Goal: Task Accomplishment & Management: Use online tool/utility

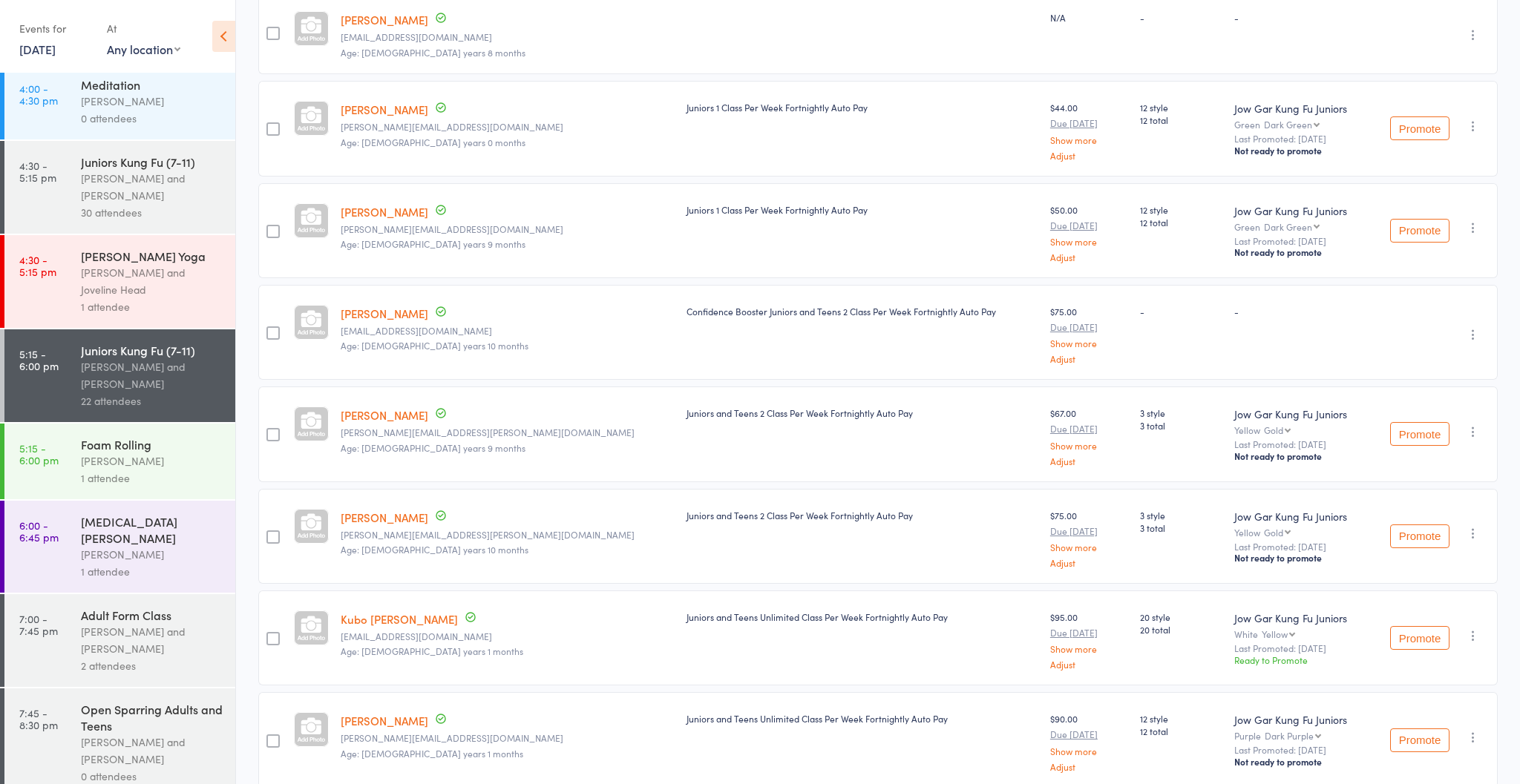
scroll to position [290, 0]
click at [134, 290] on div "[PERSON_NAME] and Joveline Head" at bounding box center [151, 282] width 142 height 34
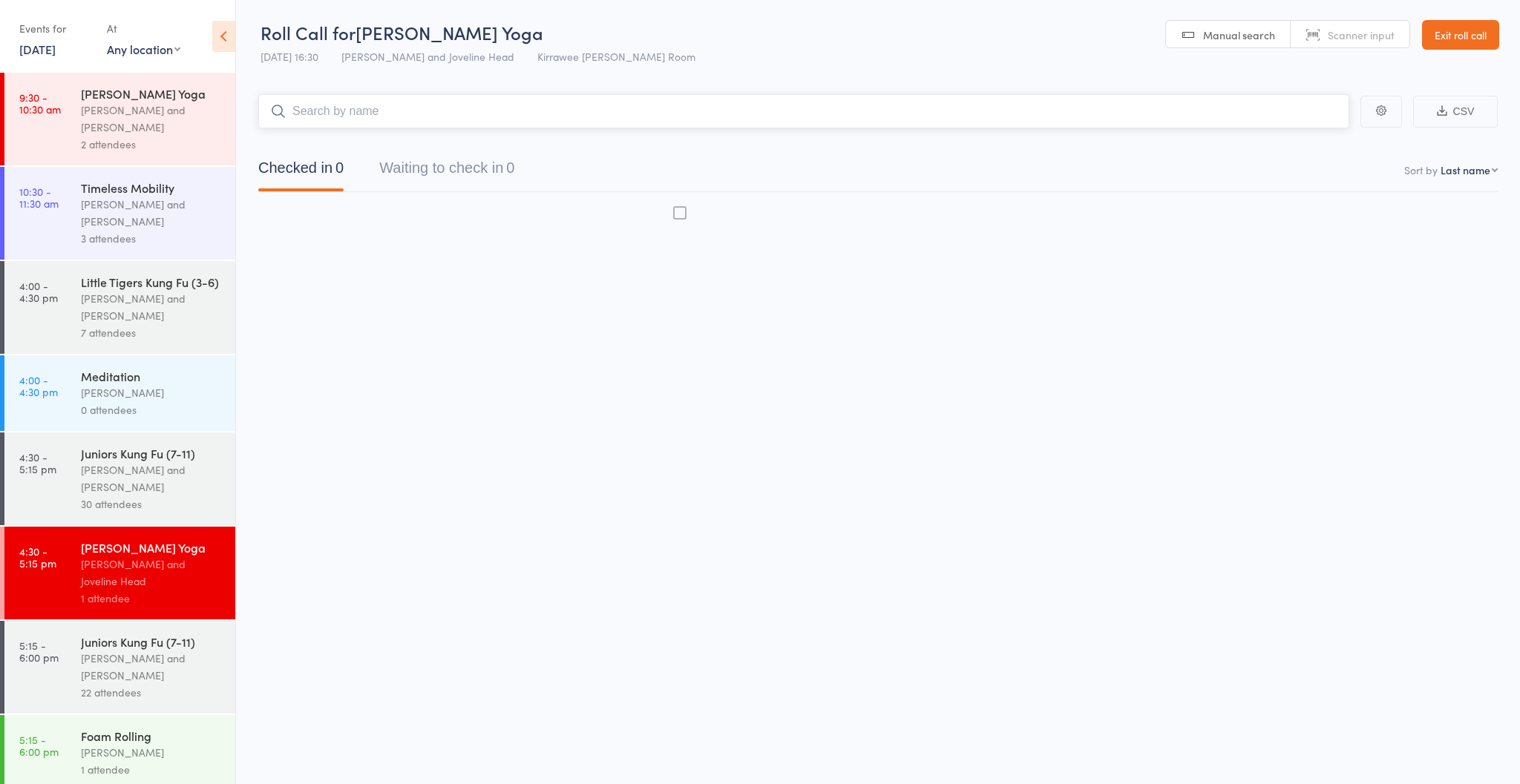
scroll to position [1, 0]
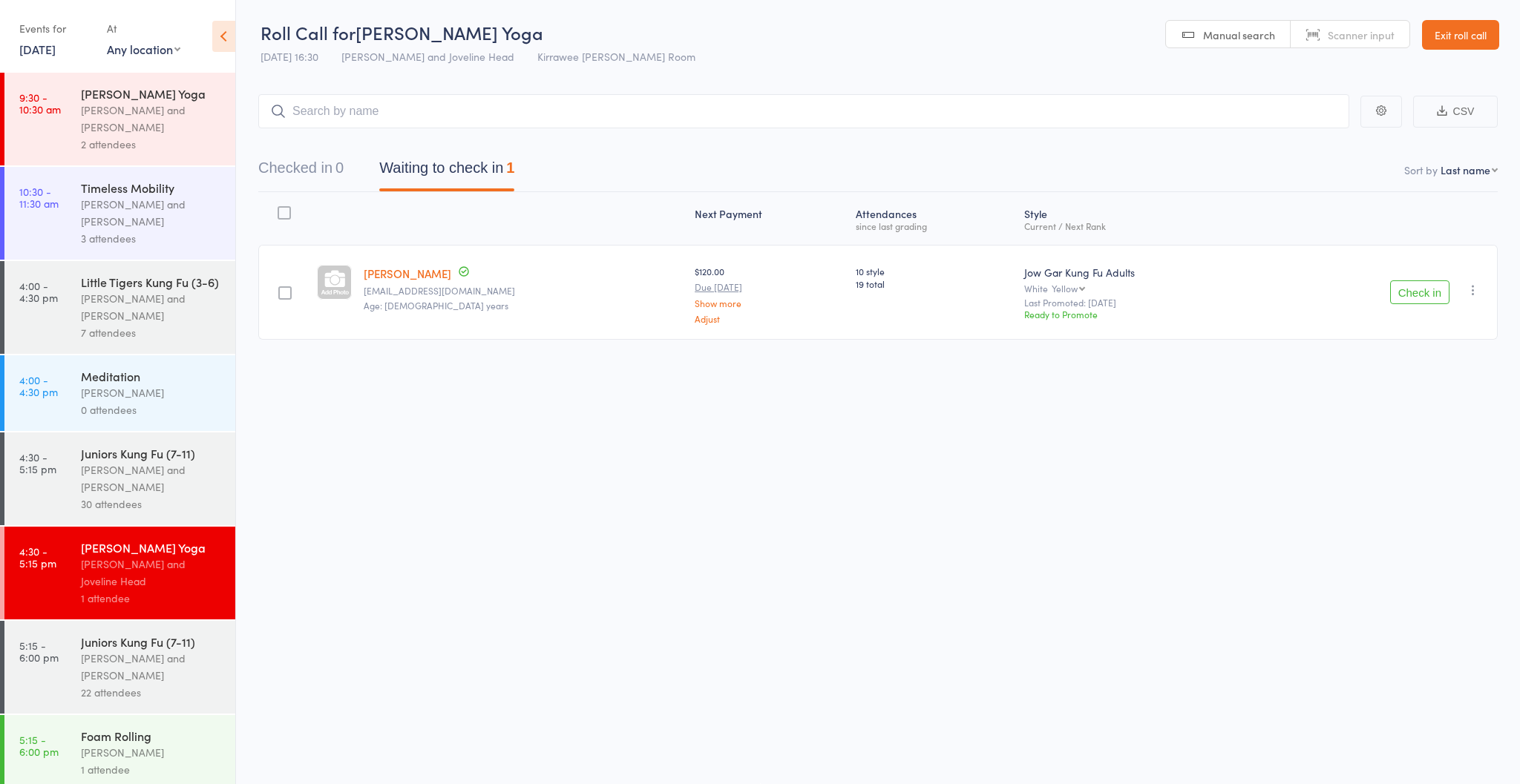
click at [116, 274] on div "Little Tigers Kung Fu (3-6) [PERSON_NAME] and [PERSON_NAME] 7 attendees" at bounding box center [158, 308] width 154 height 93
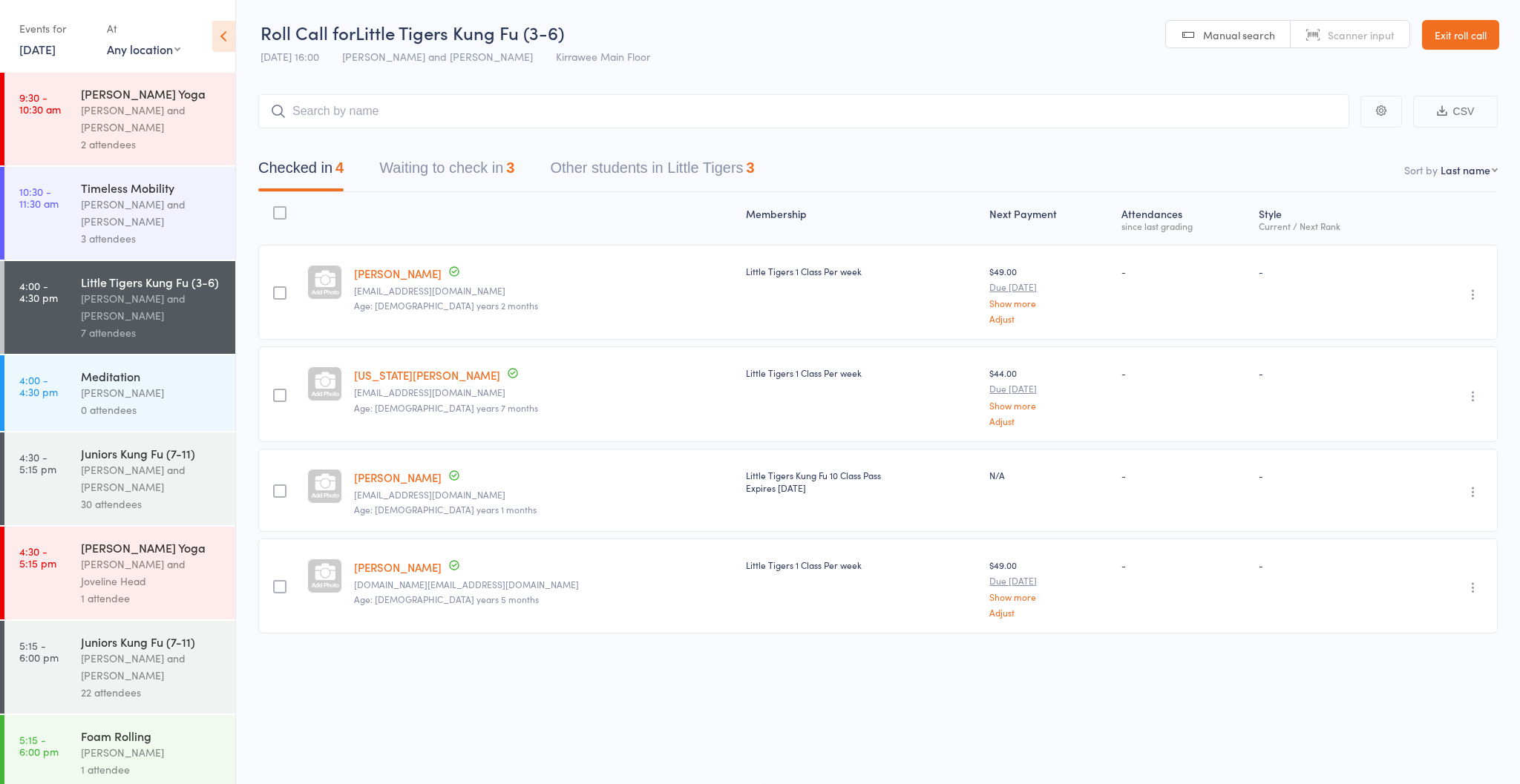
click at [126, 389] on div "[PERSON_NAME]" at bounding box center [151, 392] width 142 height 17
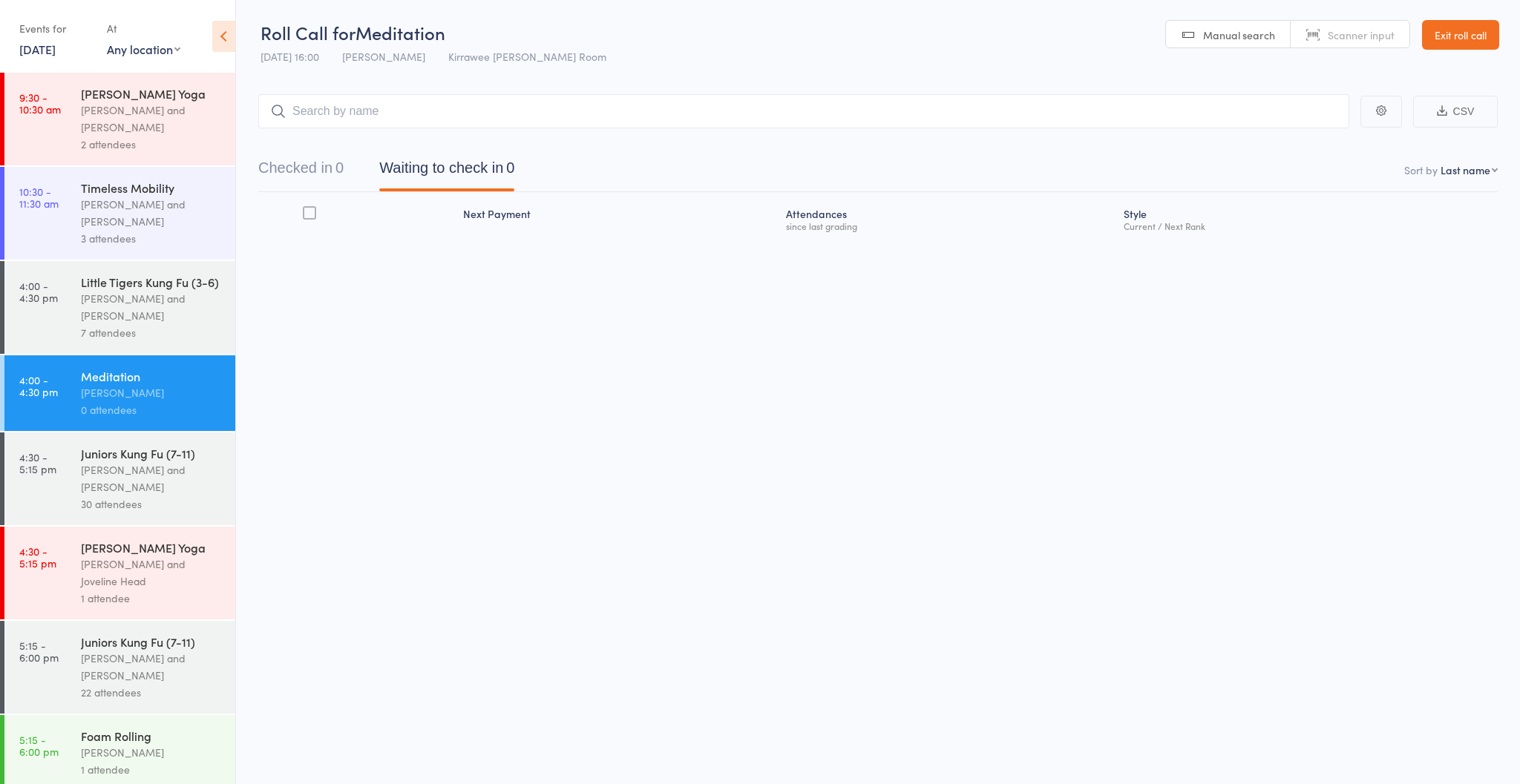
click at [170, 544] on div "[PERSON_NAME] Yoga" at bounding box center [151, 548] width 142 height 17
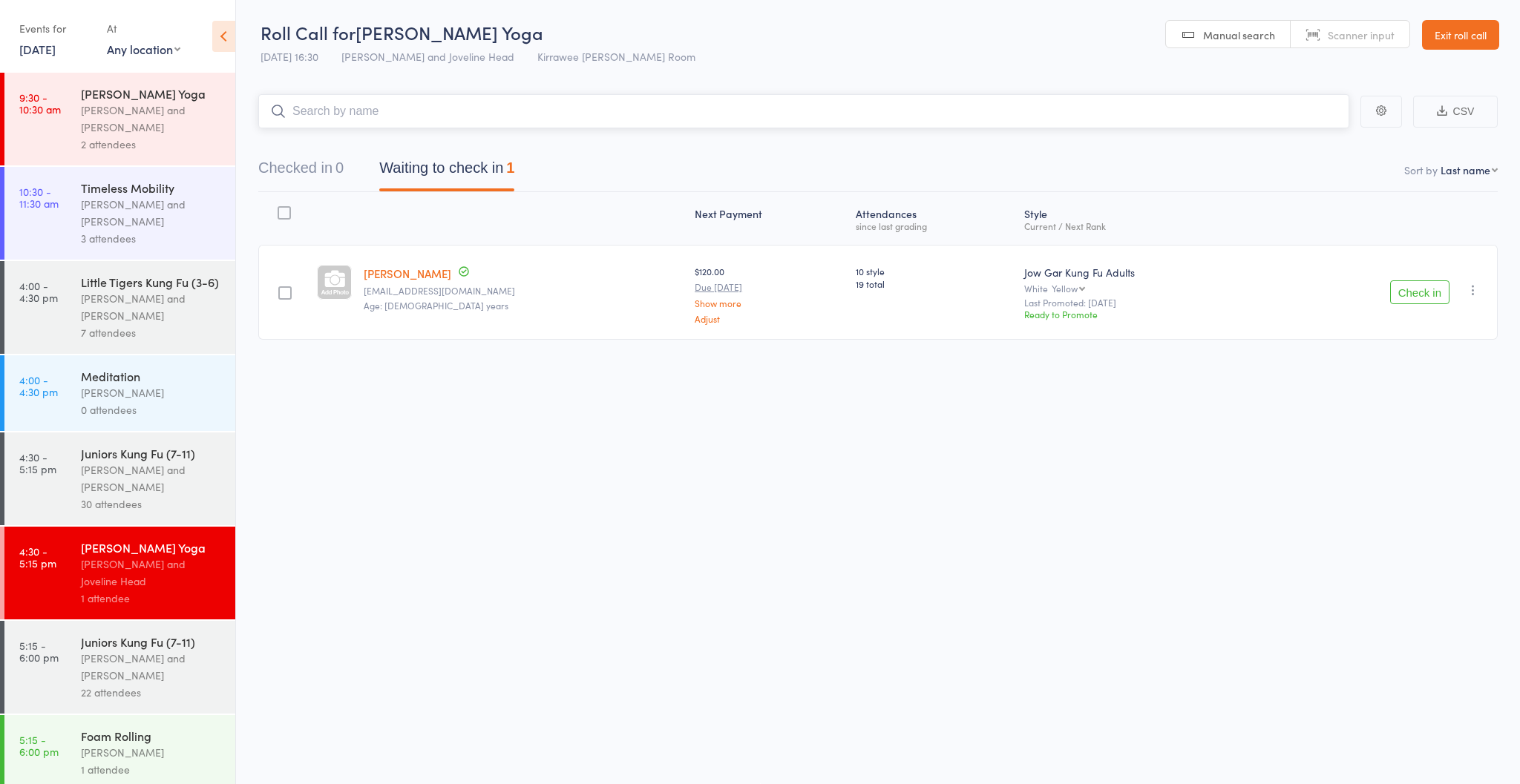
click at [393, 121] on input "search" at bounding box center [804, 111] width 1091 height 34
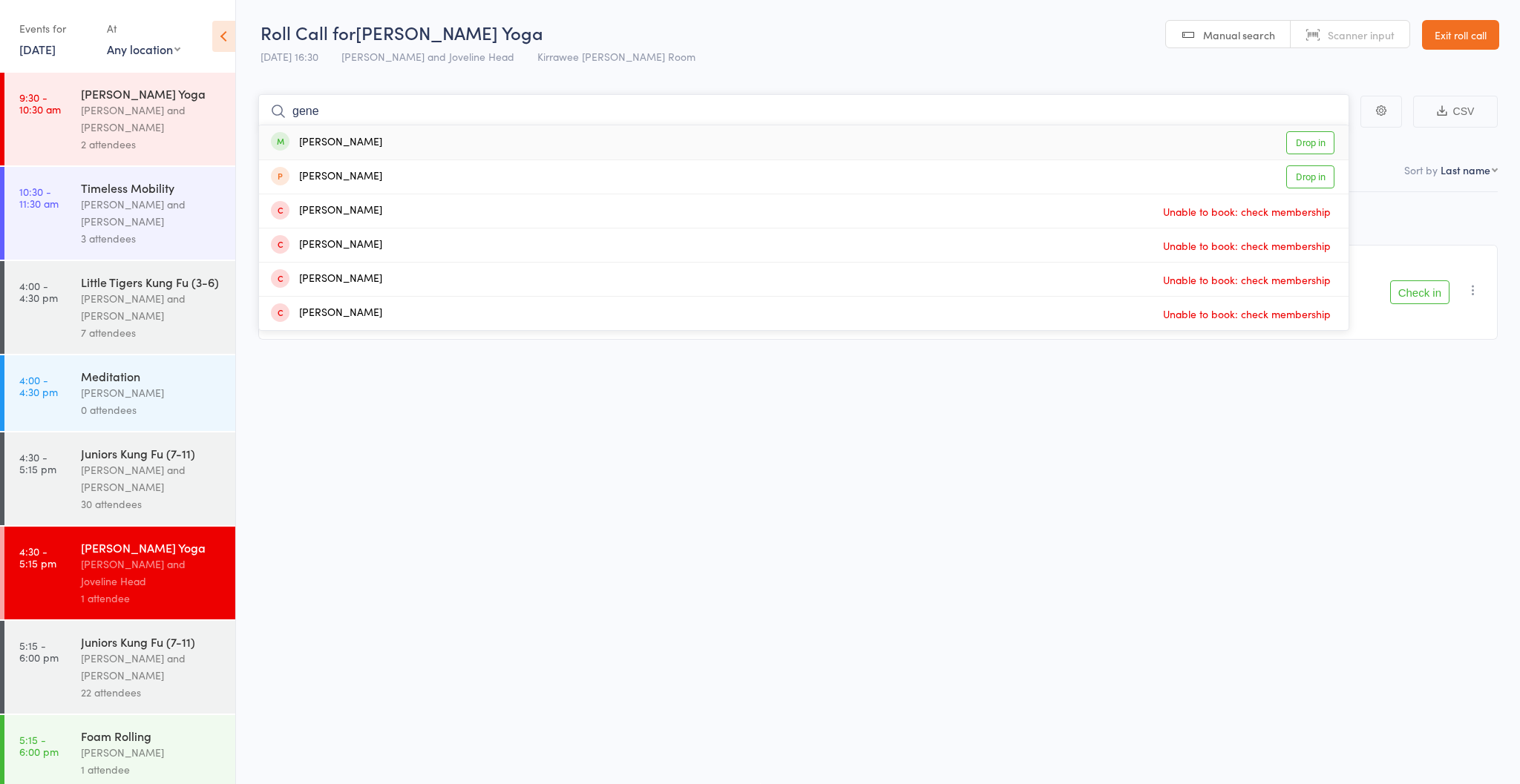
scroll to position [1, 0]
type input "gene"
click at [311, 139] on div "[PERSON_NAME]" at bounding box center [326, 143] width 111 height 17
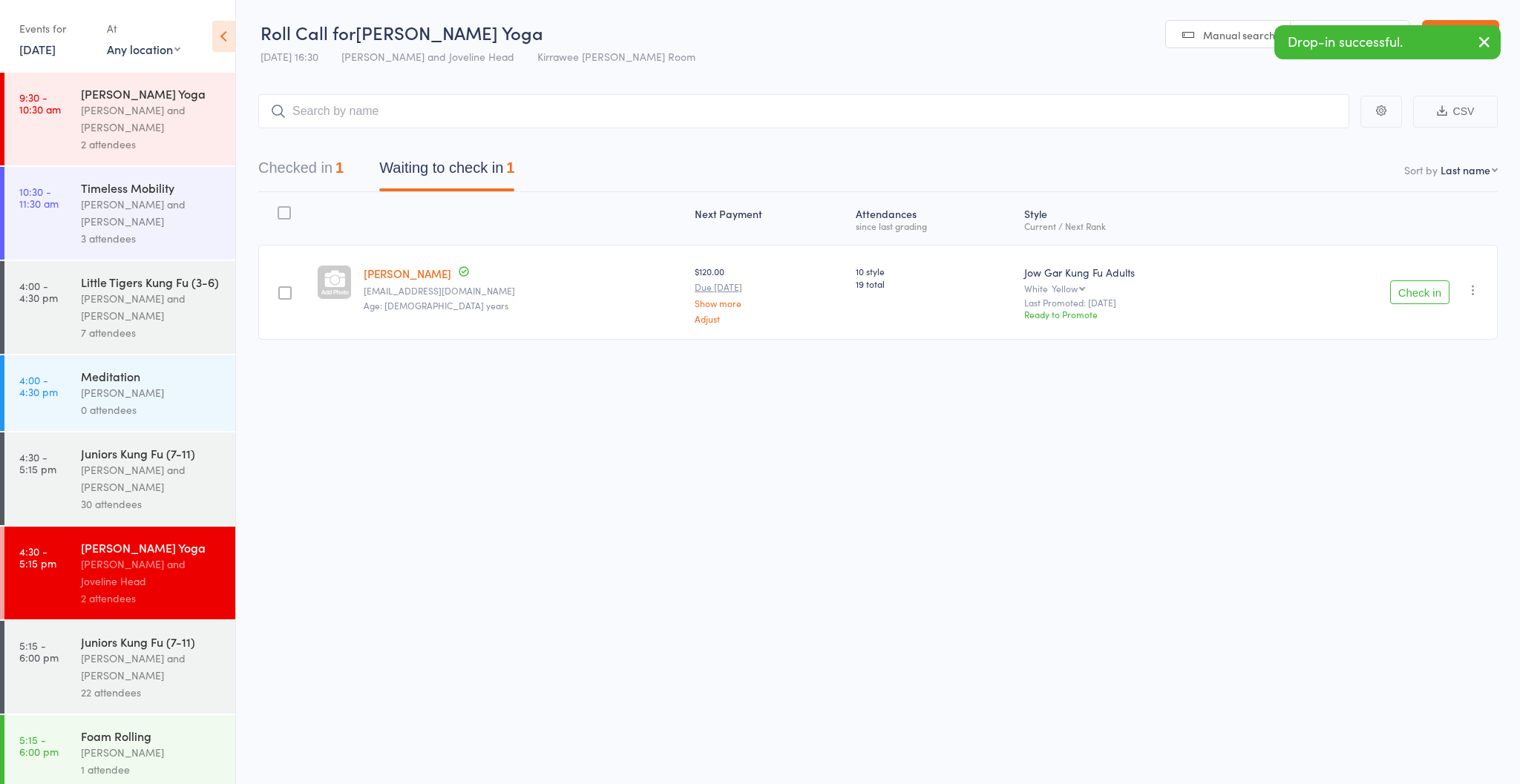
click at [1423, 288] on button "Check in" at bounding box center [1420, 292] width 60 height 24
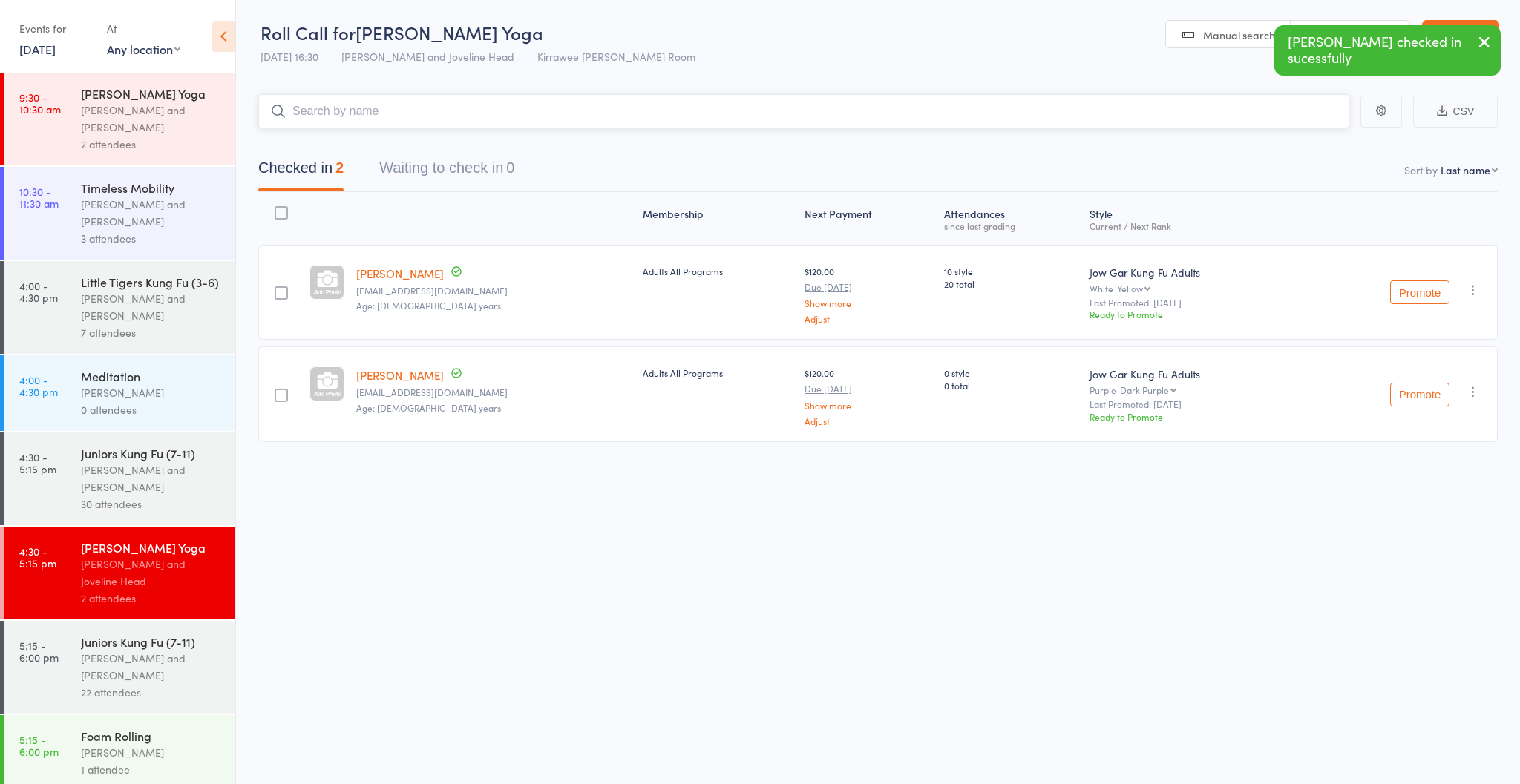
click at [428, 117] on input "search" at bounding box center [804, 111] width 1091 height 34
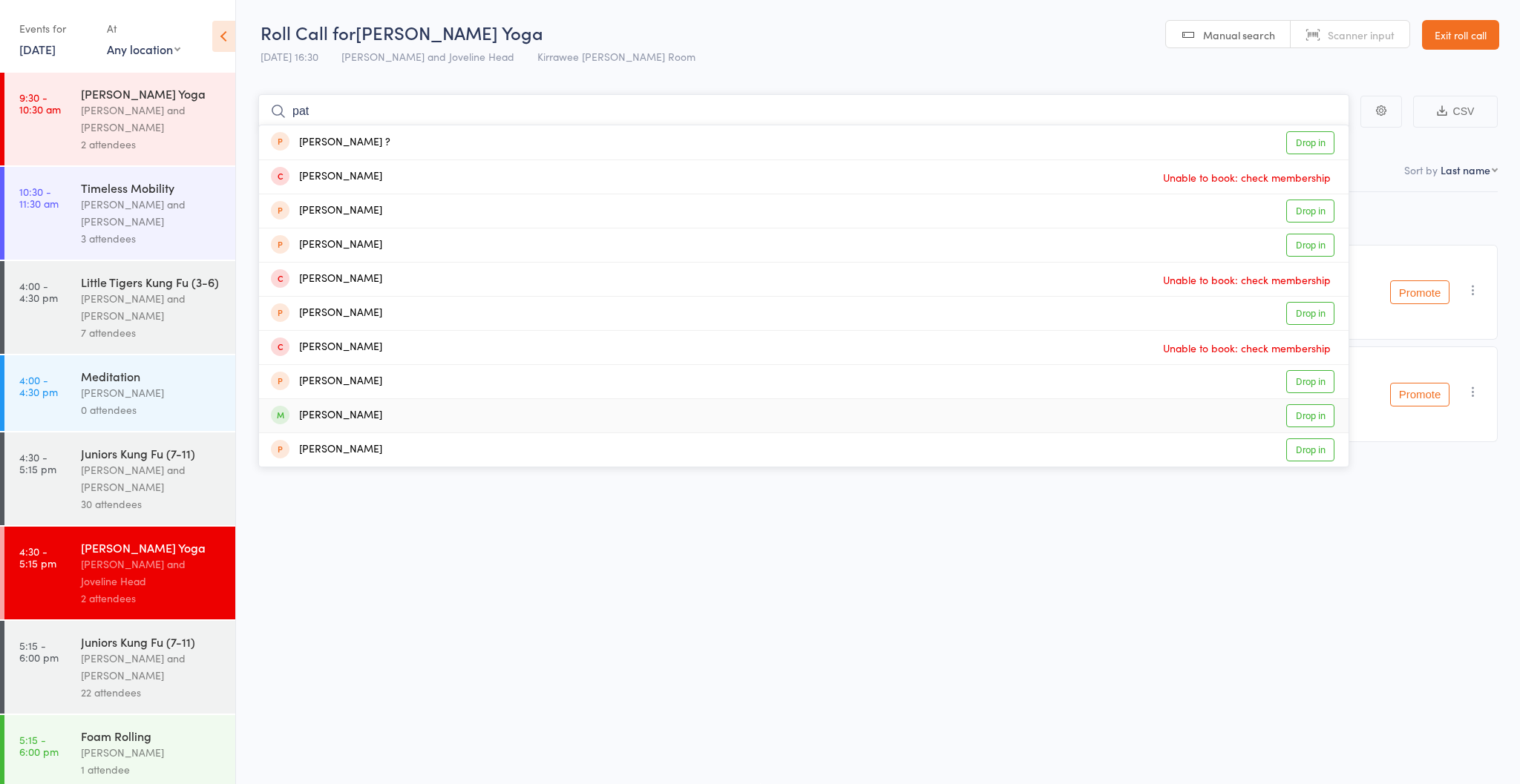
type input "pat"
click at [435, 407] on div "[PERSON_NAME] Drop in" at bounding box center [804, 416] width 1090 height 33
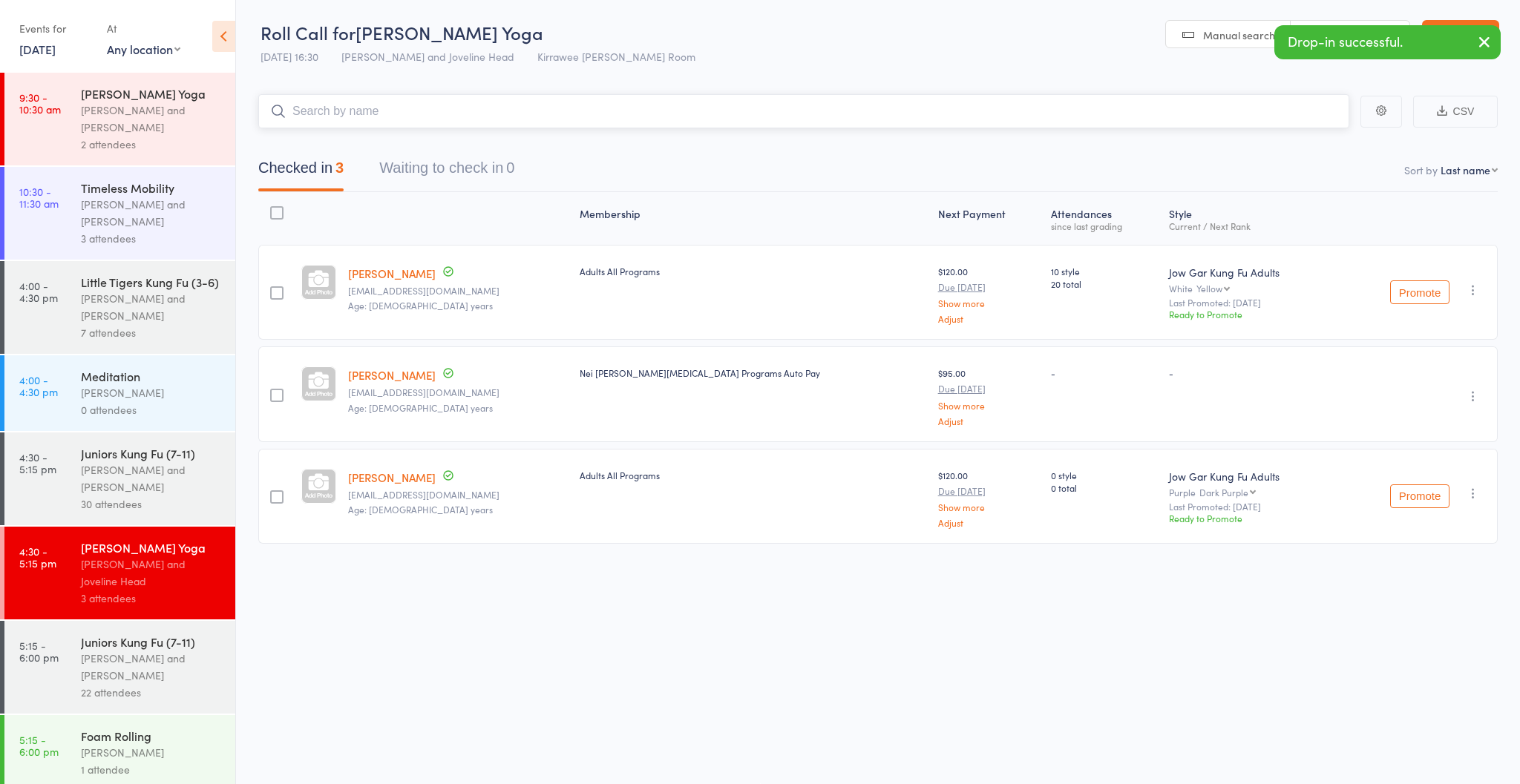
click at [354, 111] on input "search" at bounding box center [804, 111] width 1091 height 34
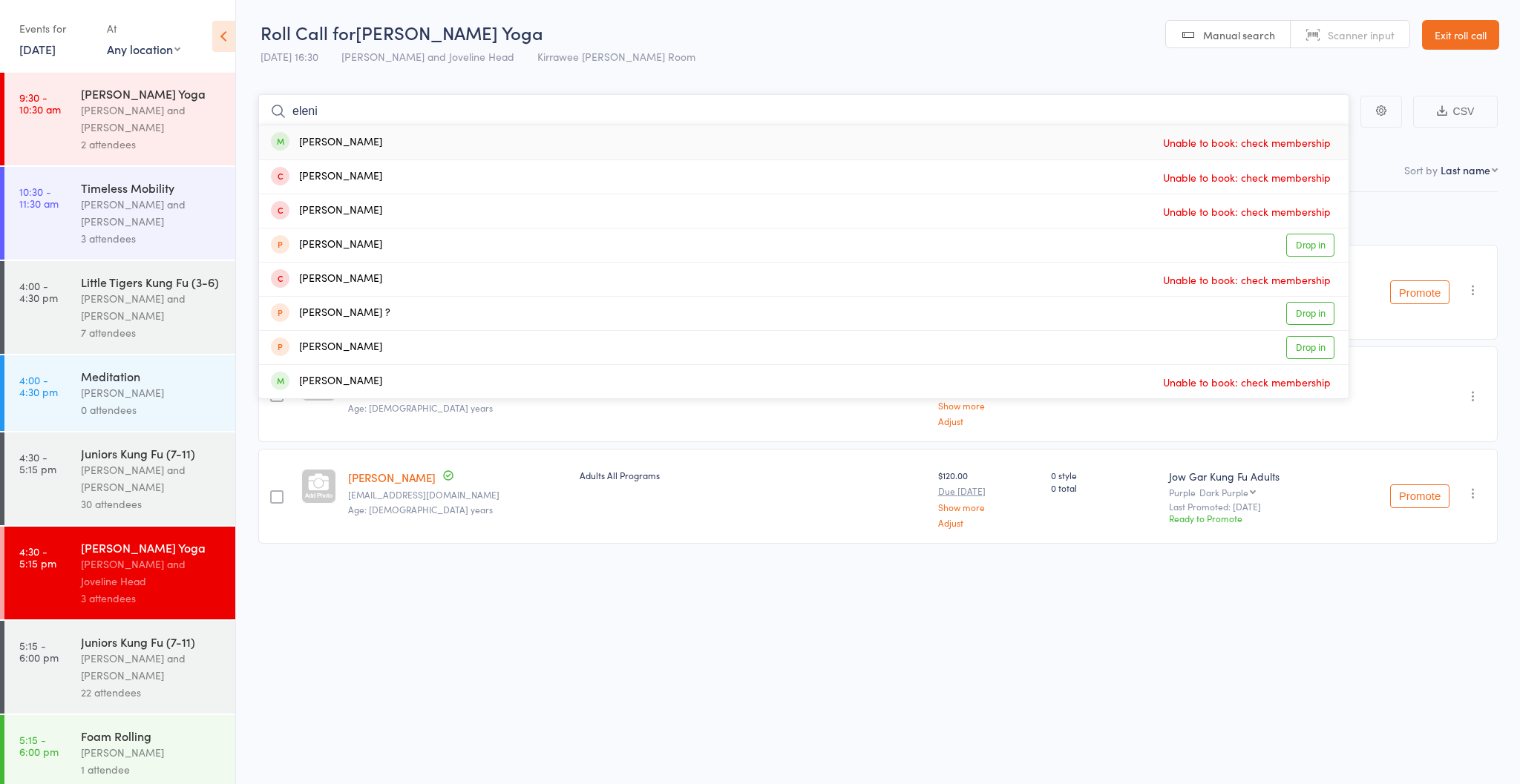
type input "eleni"
click at [368, 138] on div "[PERSON_NAME] Unable to book: check membership" at bounding box center [804, 142] width 1090 height 34
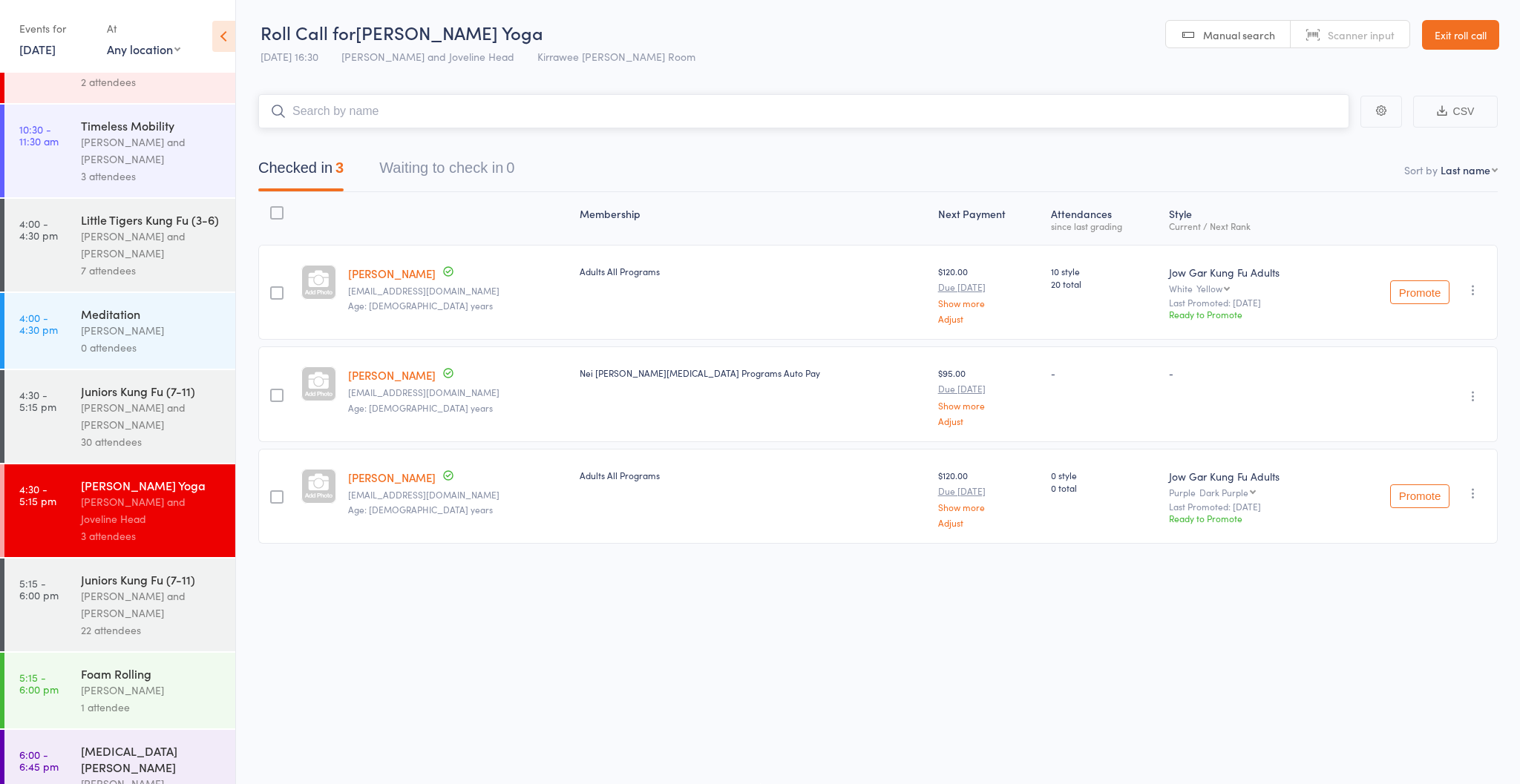
scroll to position [95, 0]
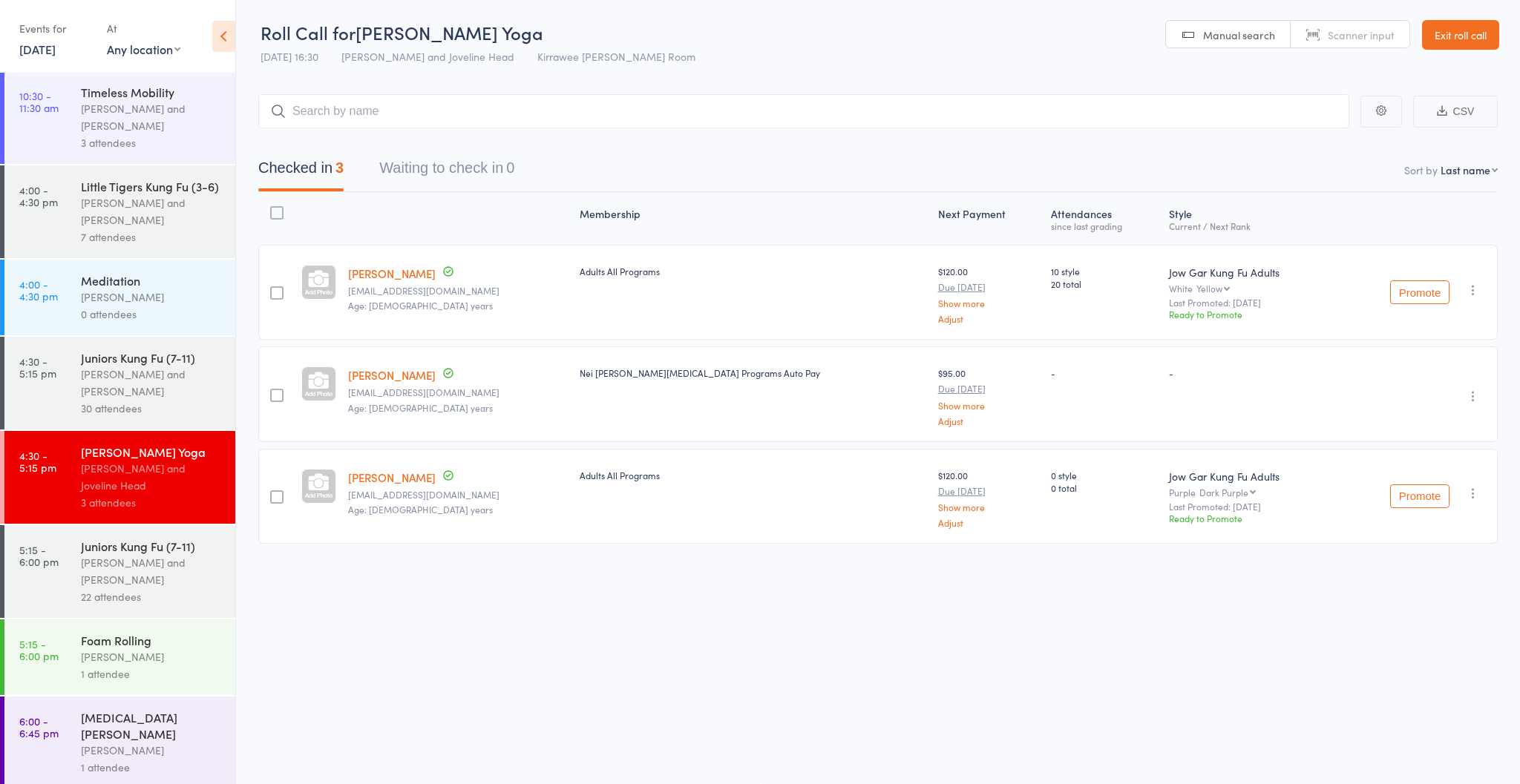
click at [89, 674] on div "1 attendee" at bounding box center [151, 674] width 142 height 17
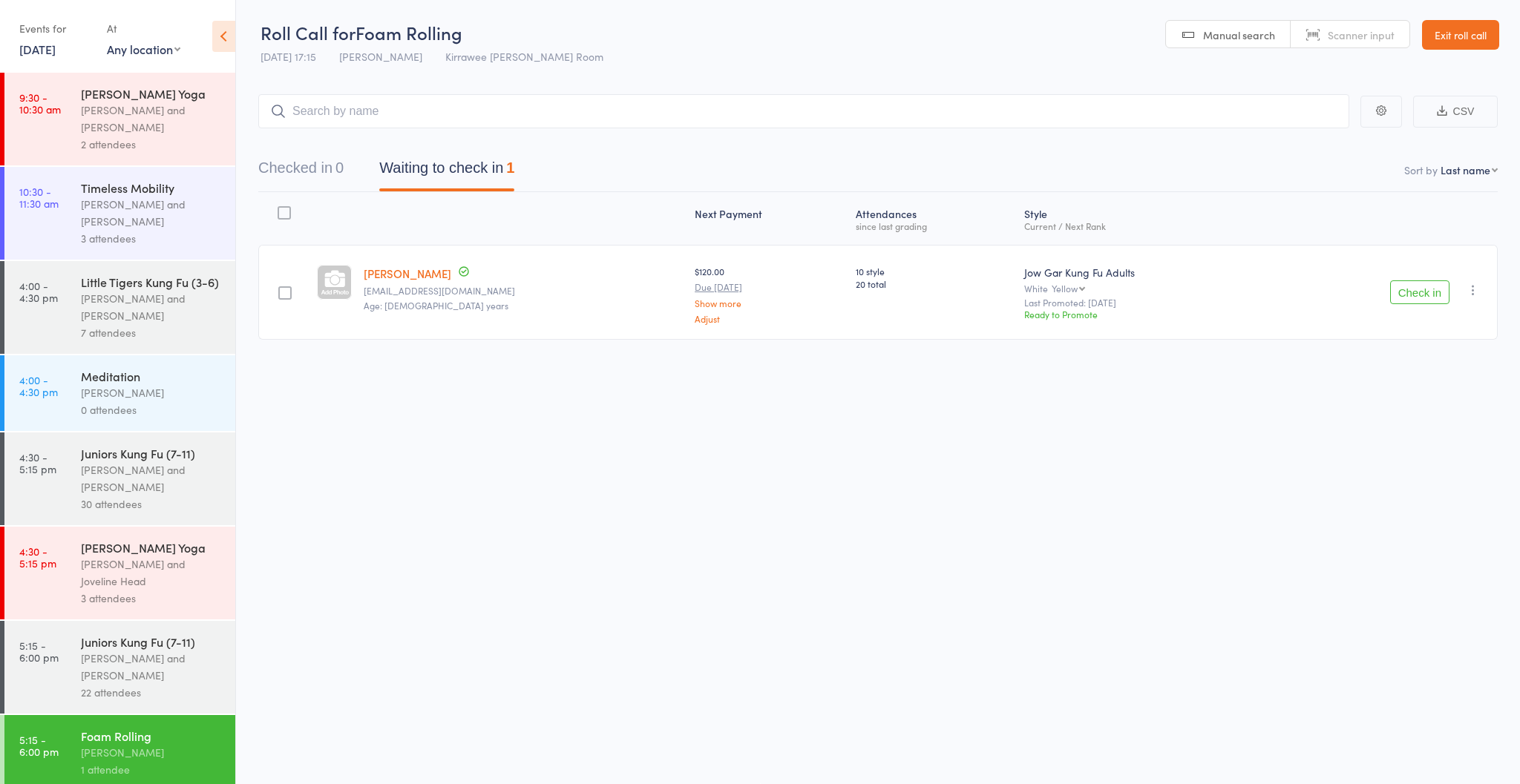
click at [1425, 299] on button "Check in" at bounding box center [1420, 292] width 60 height 24
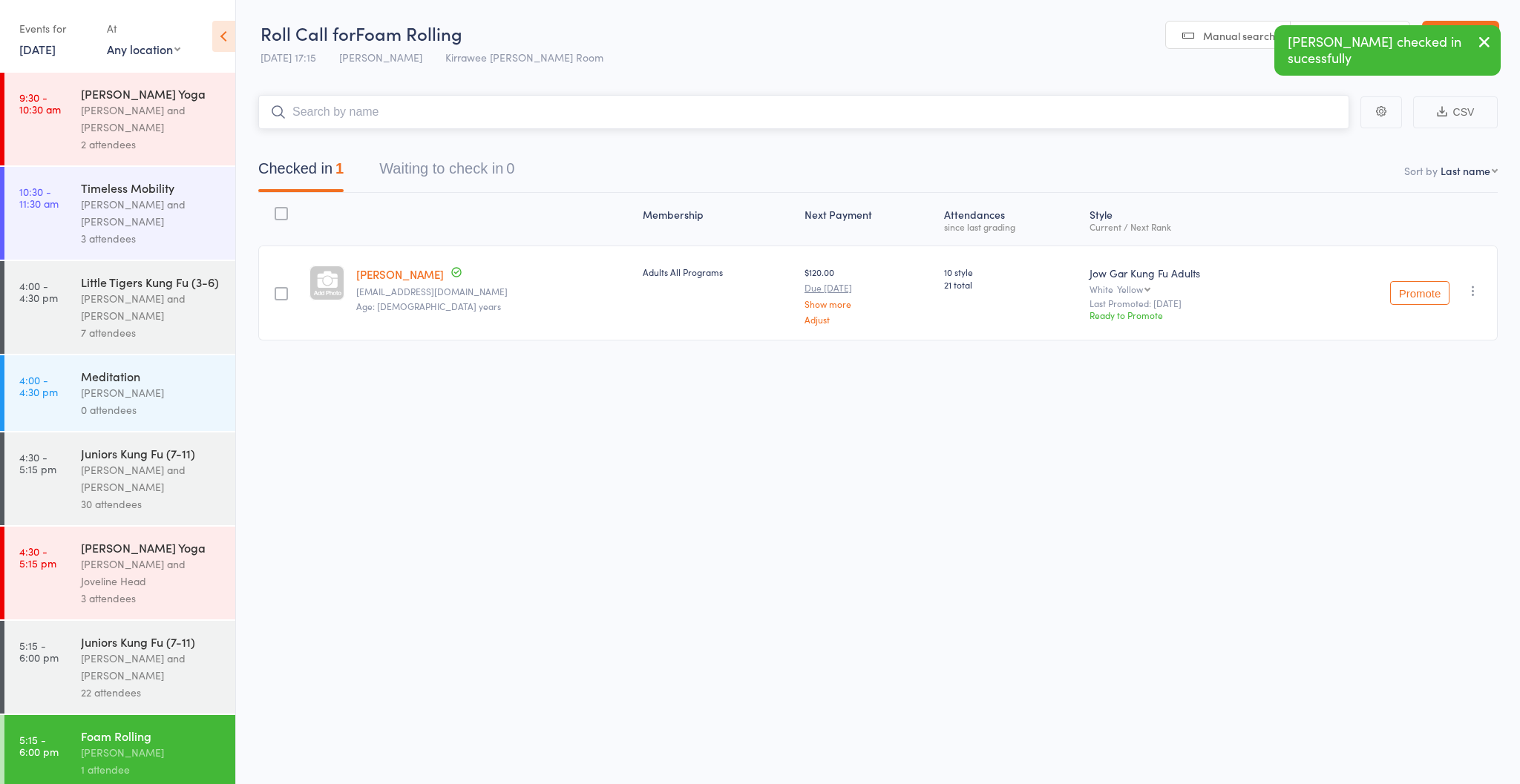
click at [383, 119] on input "search" at bounding box center [804, 111] width 1091 height 34
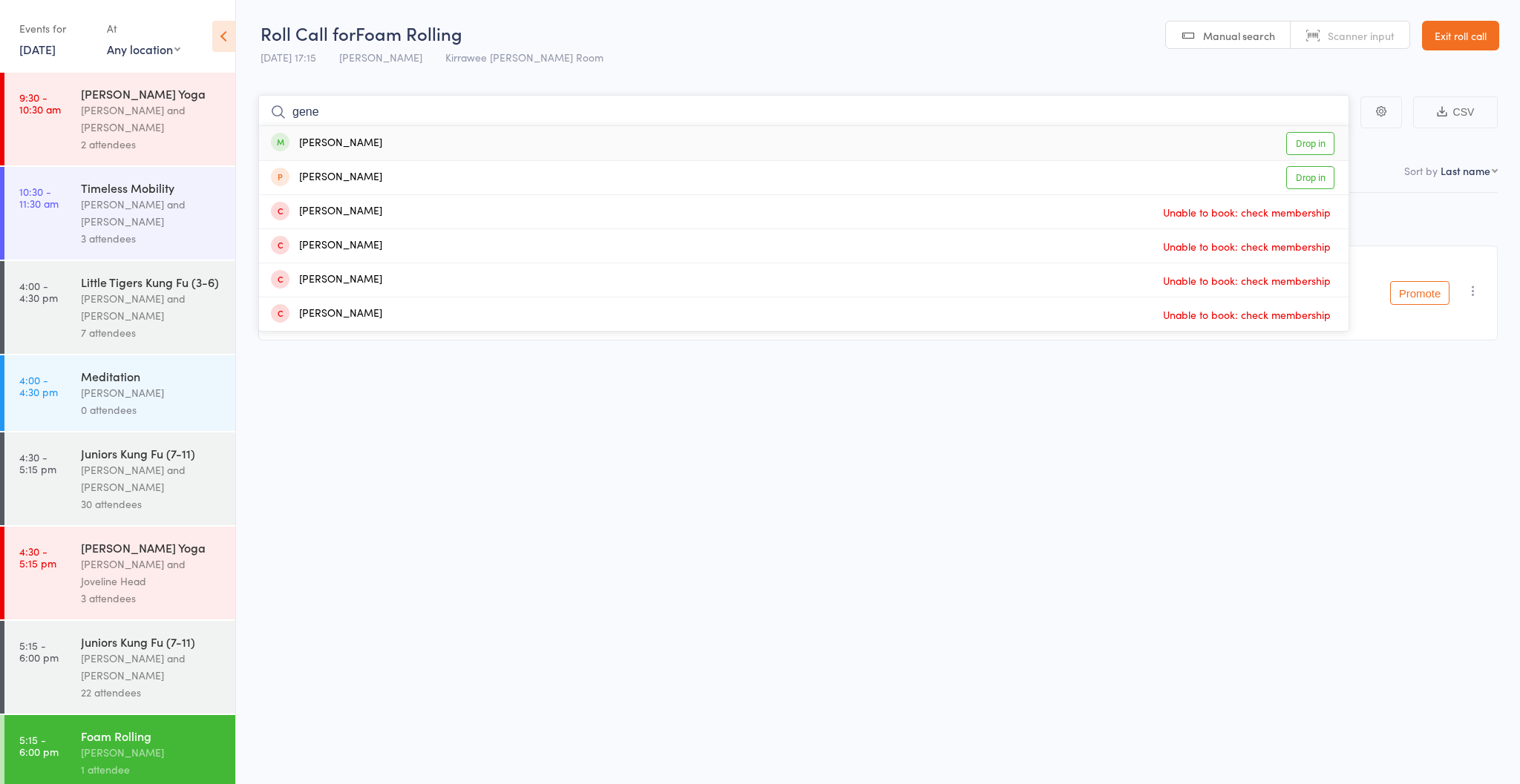
type input "gene"
click at [333, 135] on div "[PERSON_NAME]" at bounding box center [326, 144] width 111 height 17
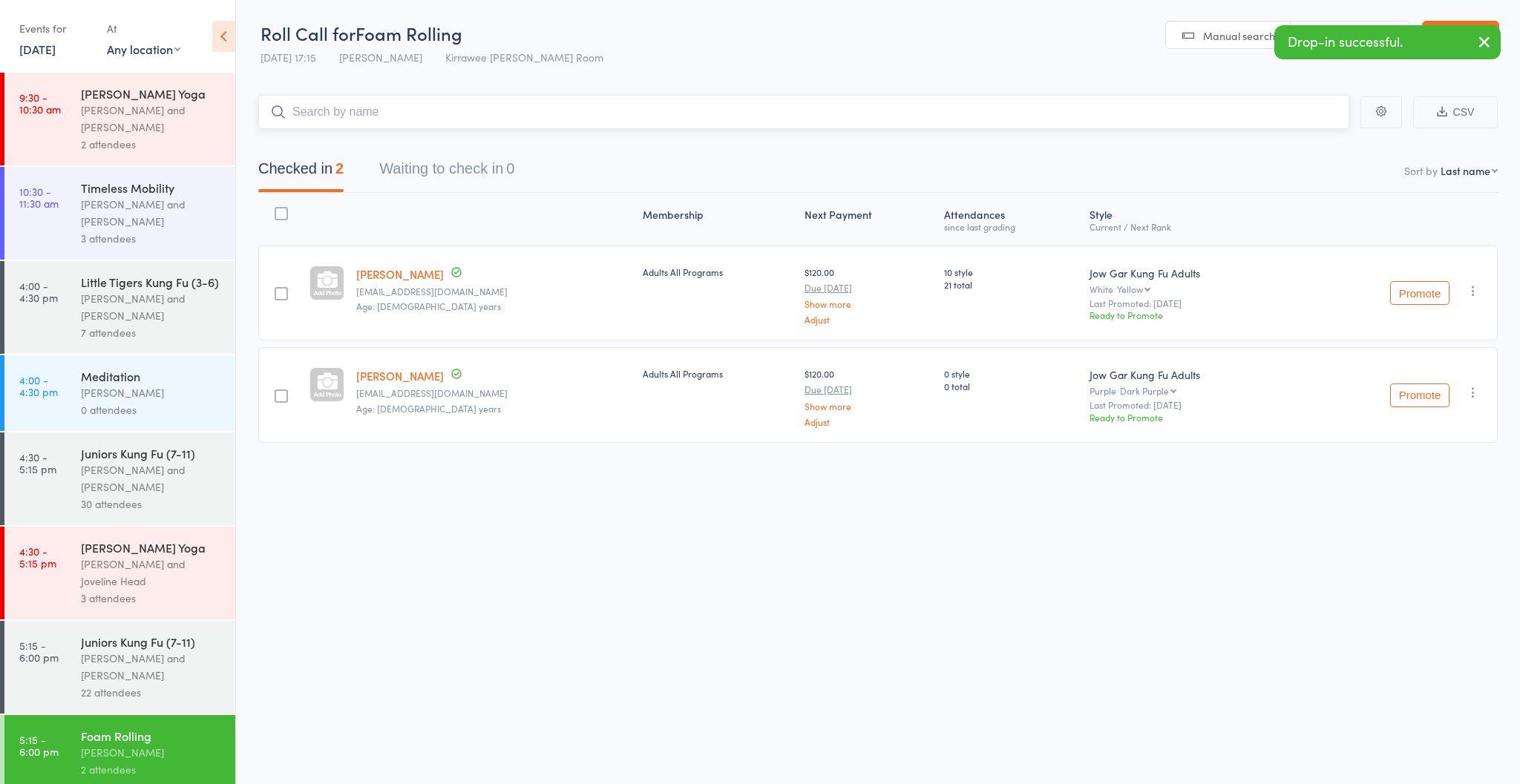
click at [408, 116] on input "search" at bounding box center [804, 111] width 1091 height 34
click at [477, 115] on input "search" at bounding box center [804, 111] width 1091 height 34
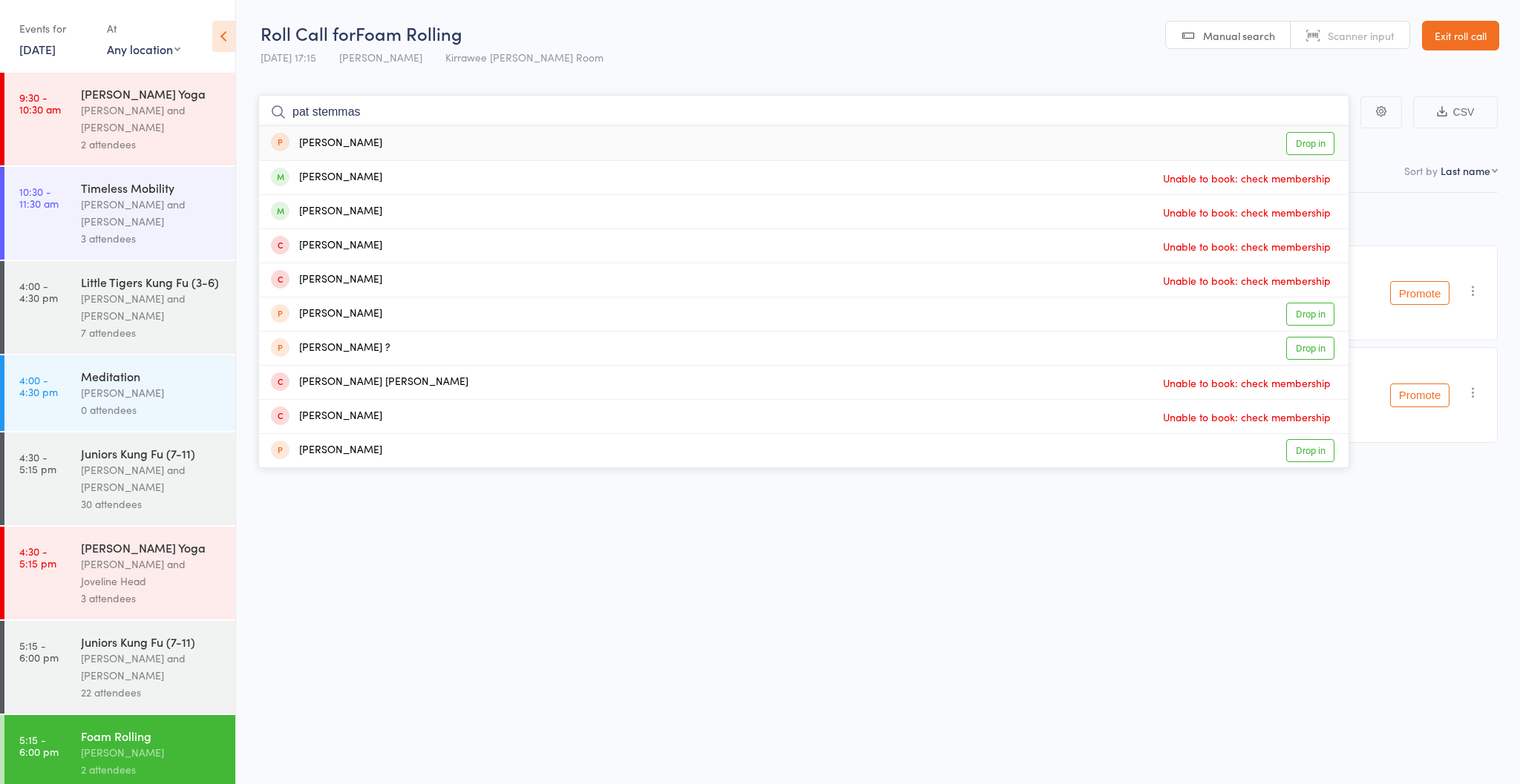
type input "pat stemmas"
drag, startPoint x: 486, startPoint y: 114, endPoint x: 380, endPoint y: 176, distance: 122.8
click at [380, 176] on div "[PERSON_NAME] Unable to book: check membership" at bounding box center [804, 178] width 1090 height 33
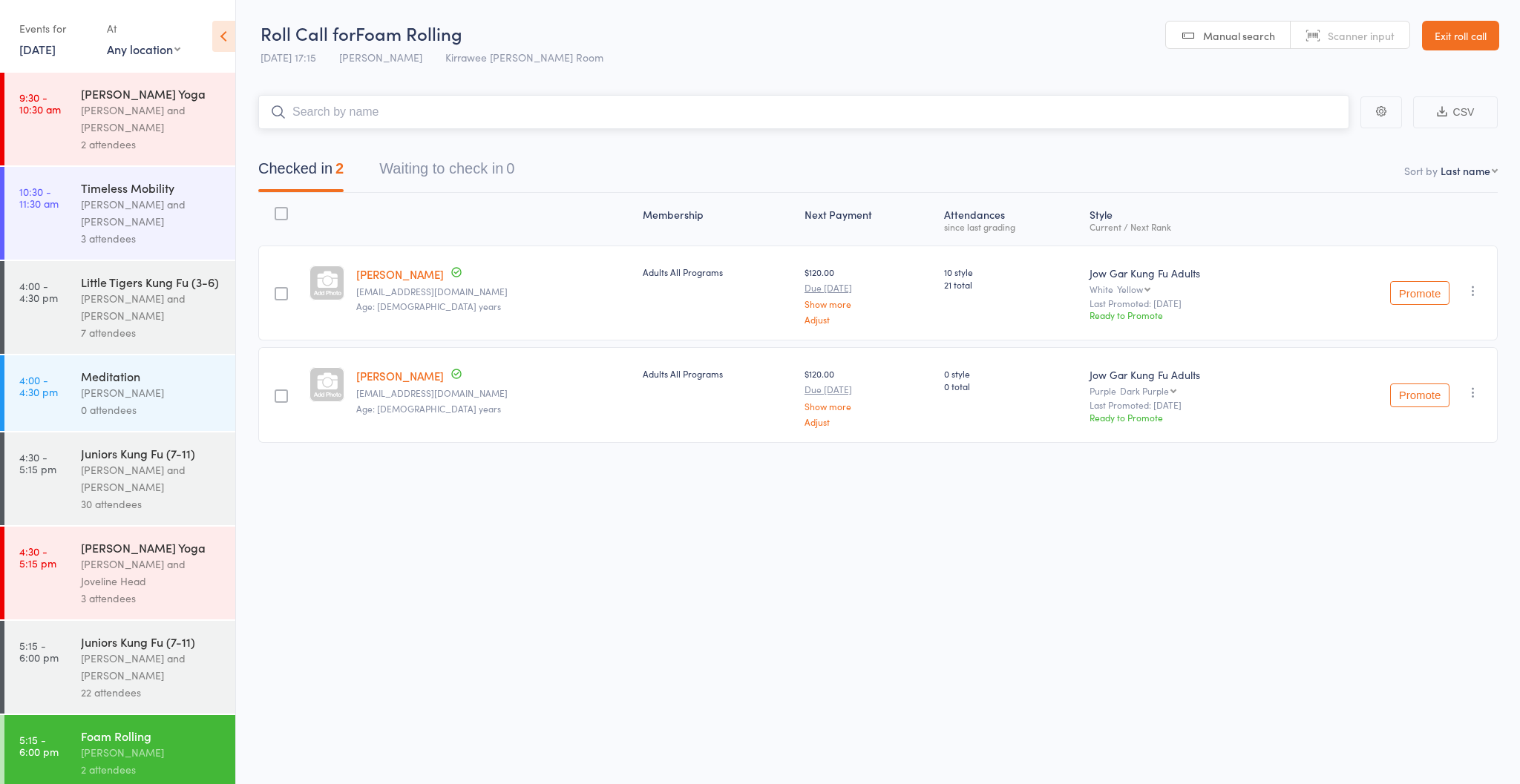
click at [403, 120] on input "search" at bounding box center [804, 111] width 1091 height 34
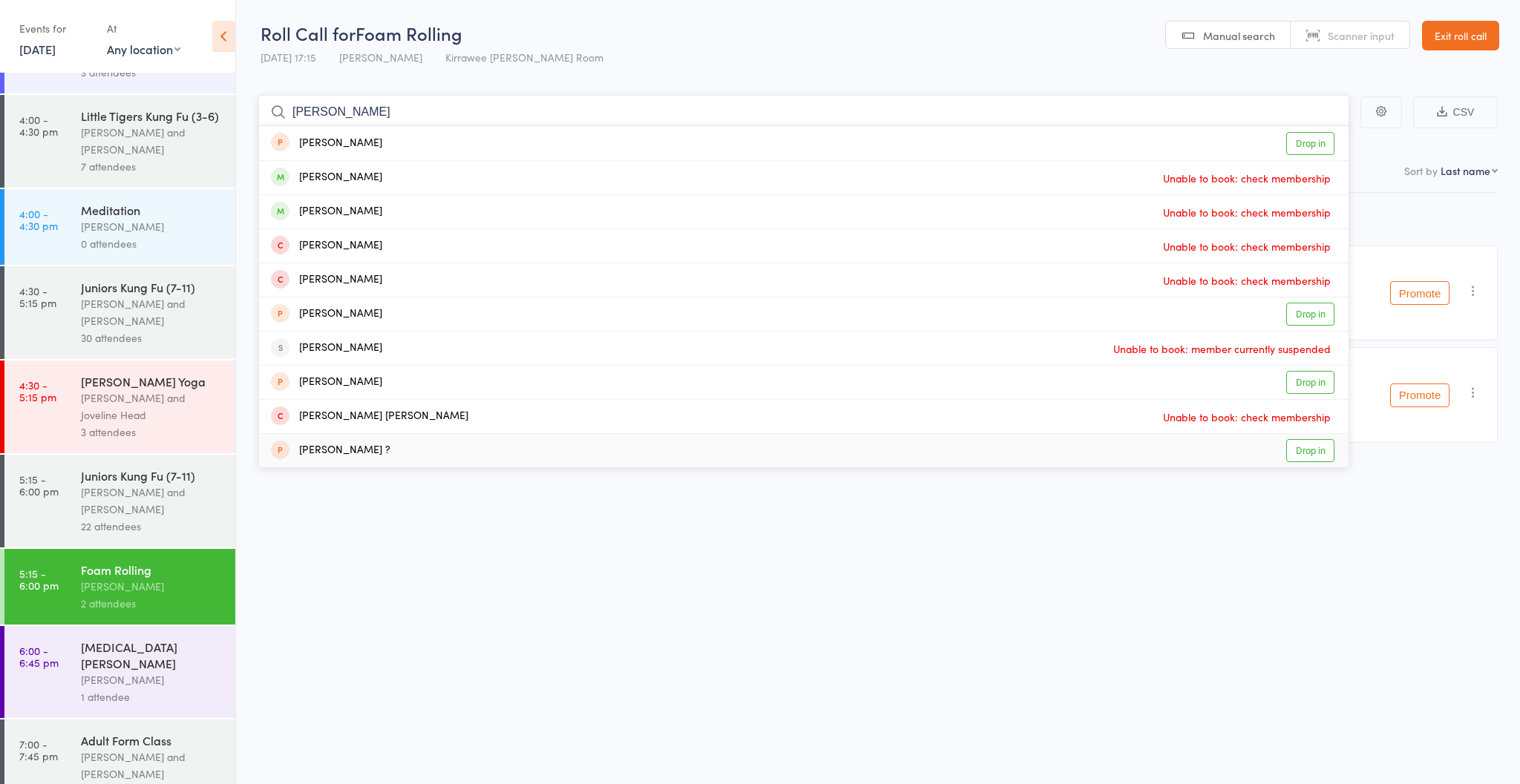
scroll to position [168, 0]
type input "[PERSON_NAME]"
click at [56, 52] on link "[DATE]" at bounding box center [37, 49] width 37 height 17
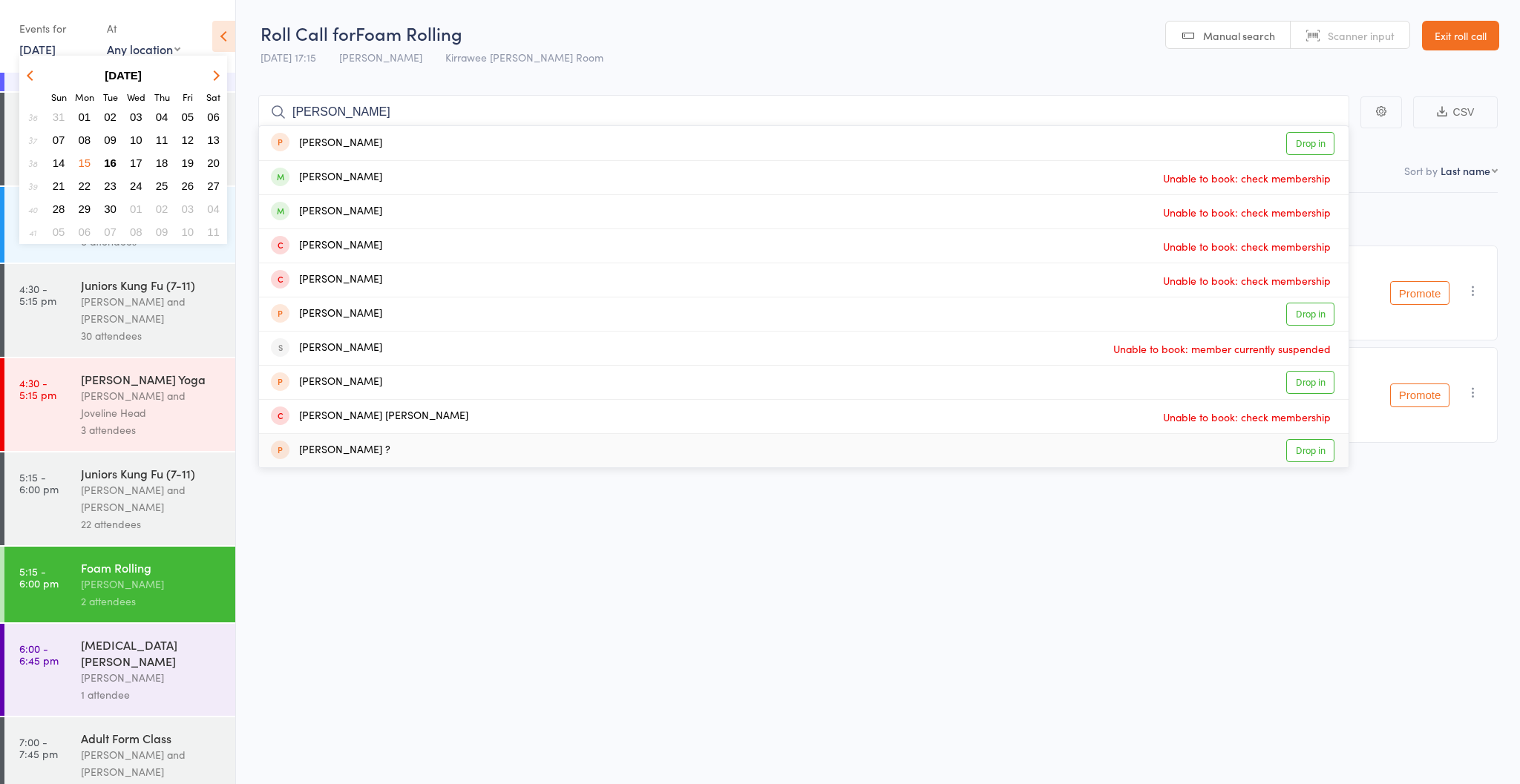
scroll to position [0, 1]
click at [108, 162] on span "16" at bounding box center [110, 163] width 12 height 12
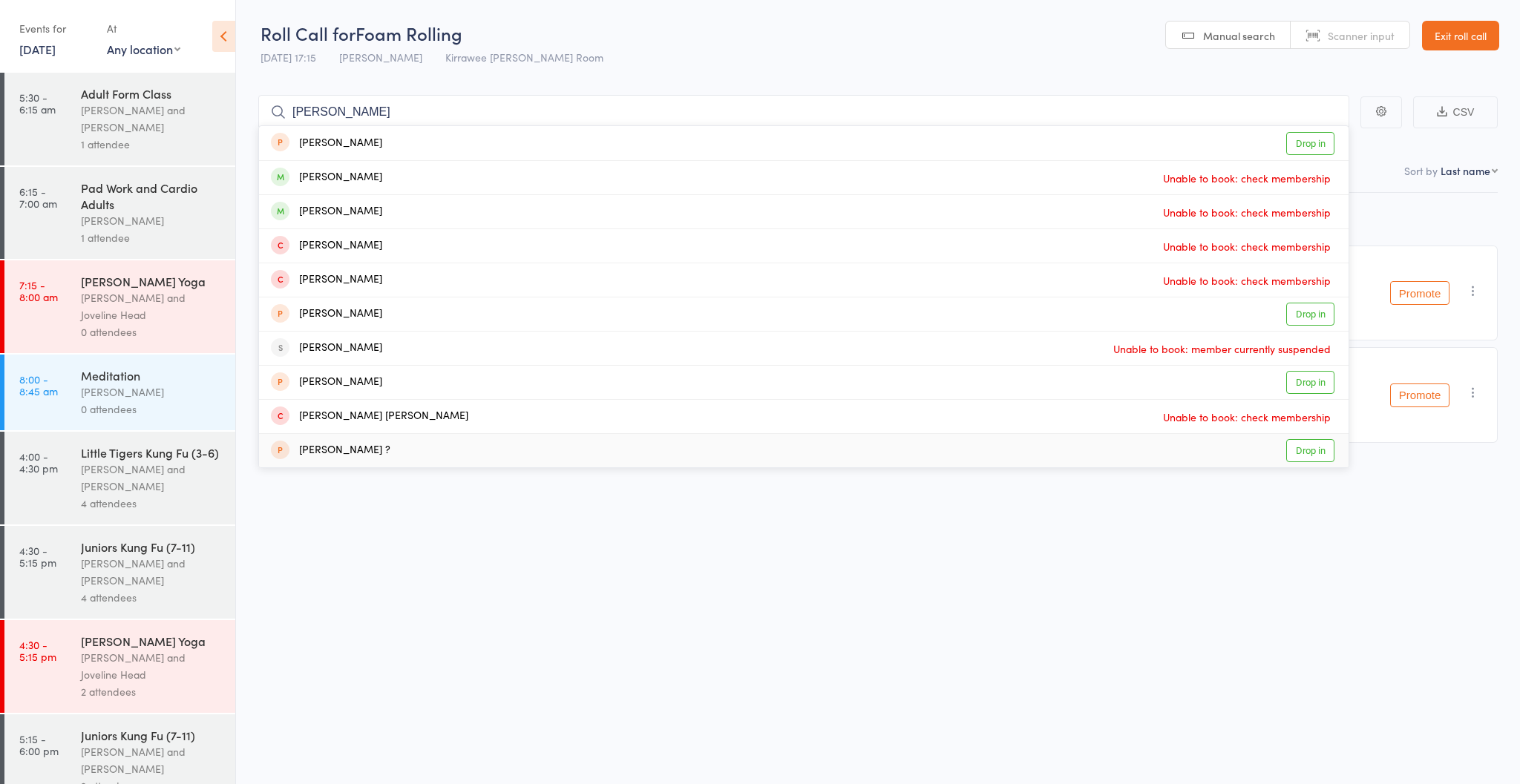
scroll to position [0, 0]
click at [106, 119] on div "[PERSON_NAME] and [PERSON_NAME]" at bounding box center [151, 118] width 142 height 34
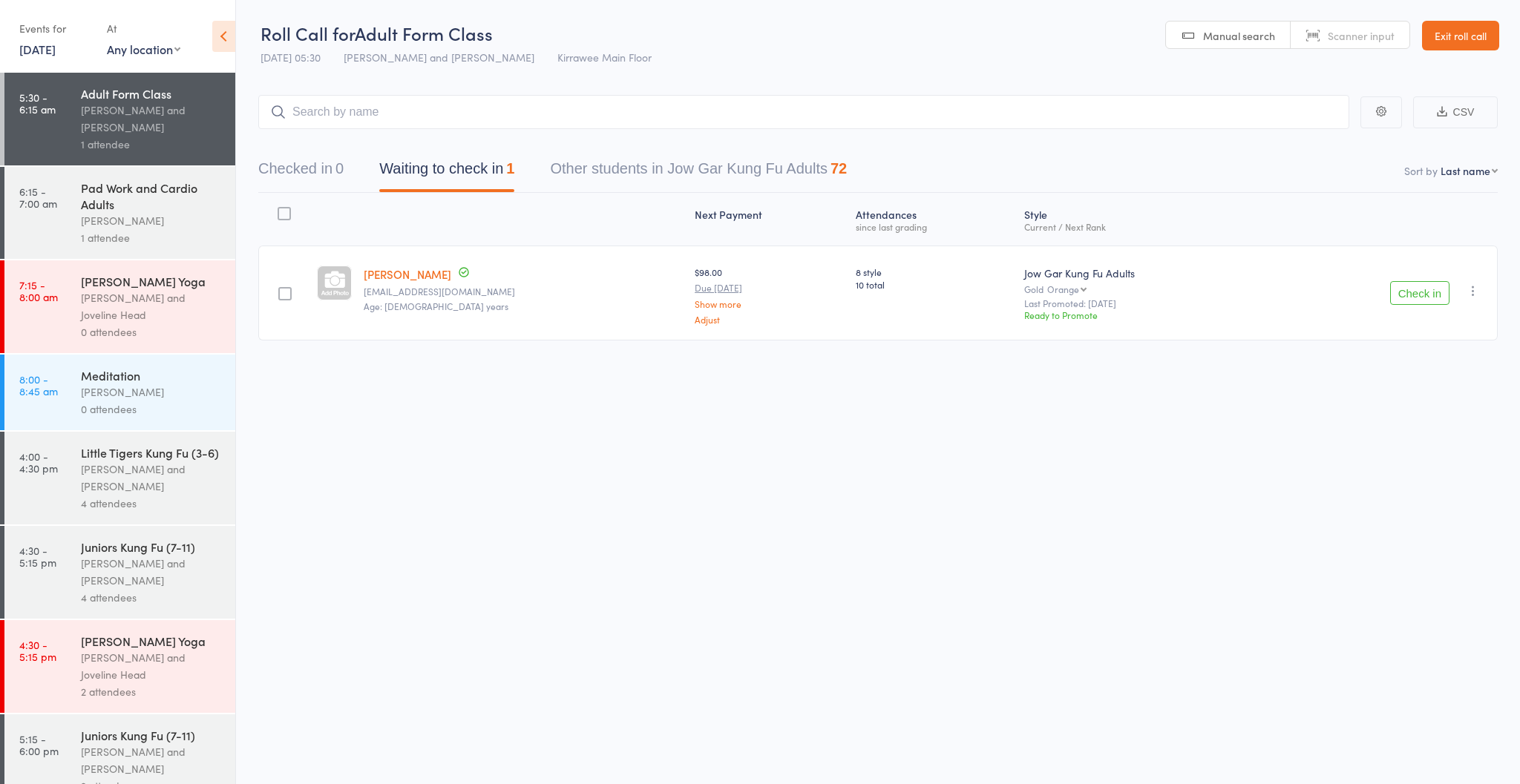
drag, startPoint x: 1420, startPoint y: 288, endPoint x: 1391, endPoint y: 274, distance: 32.2
click at [1420, 288] on button "Check in" at bounding box center [1420, 293] width 60 height 24
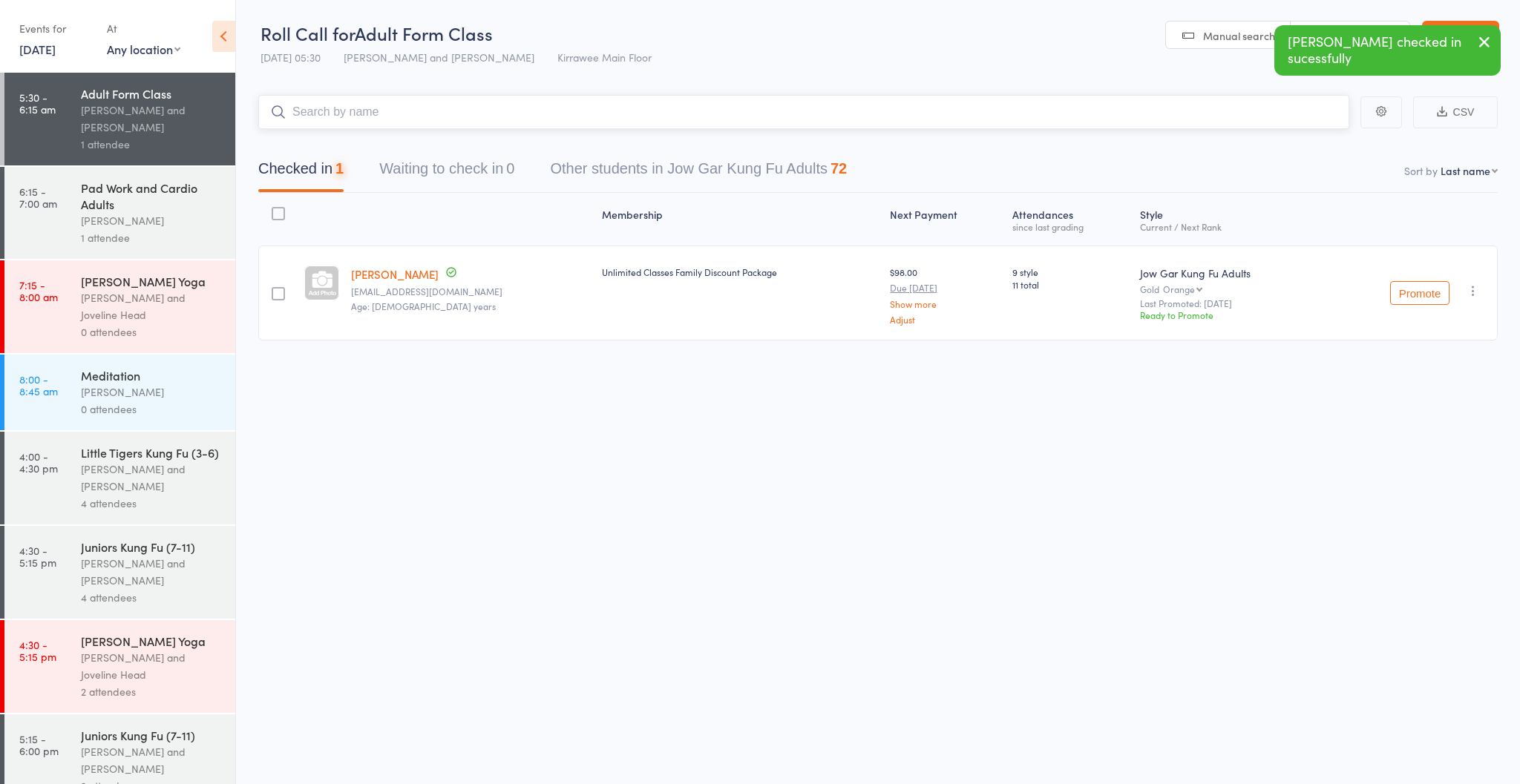
click at [646, 115] on input "search" at bounding box center [804, 111] width 1091 height 34
click at [646, 109] on input "search" at bounding box center [804, 111] width 1091 height 34
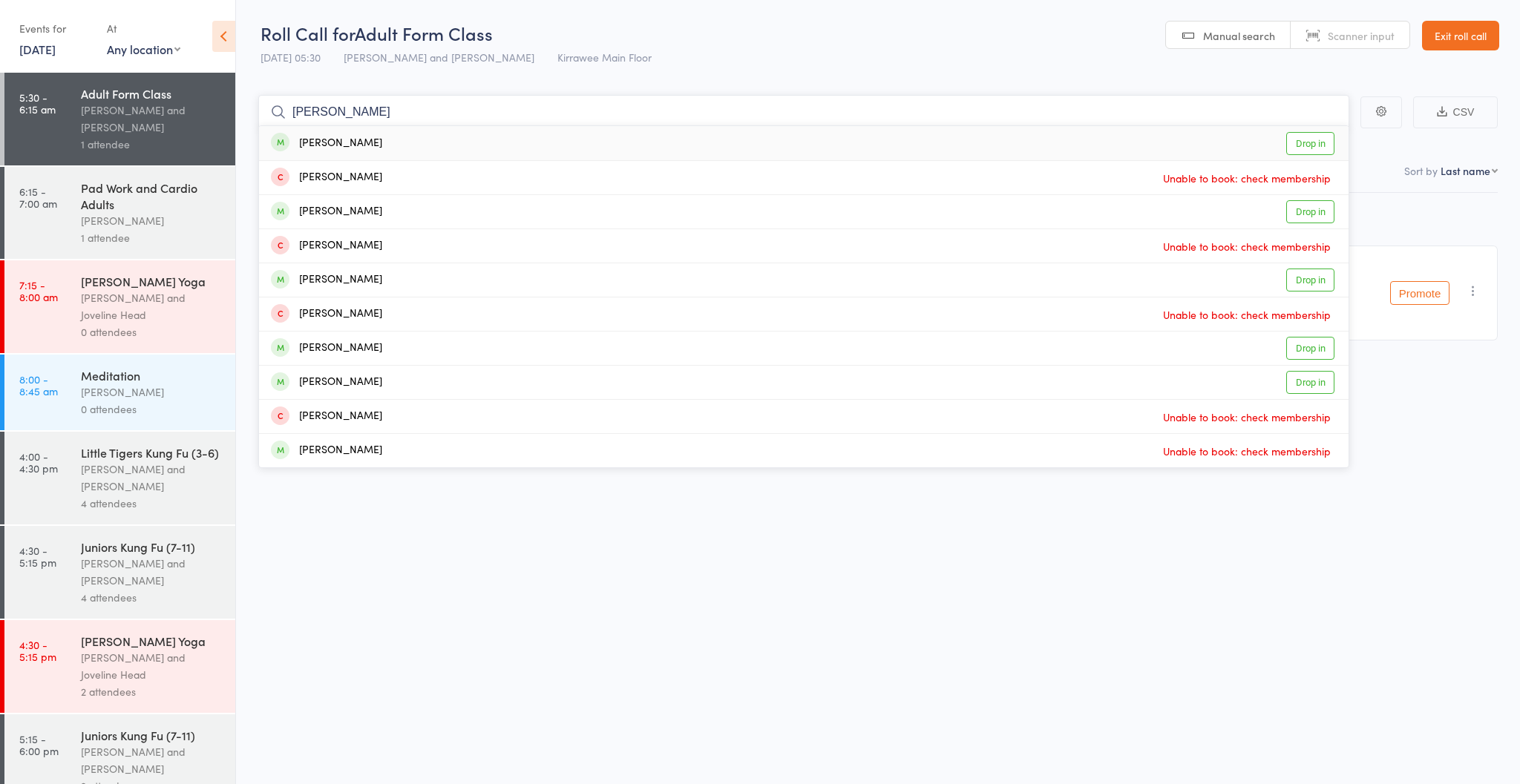
type input "[PERSON_NAME]"
drag, startPoint x: 645, startPoint y: 109, endPoint x: 385, endPoint y: 284, distance: 313.4
click at [385, 284] on div "[PERSON_NAME] Drop in" at bounding box center [804, 280] width 1090 height 33
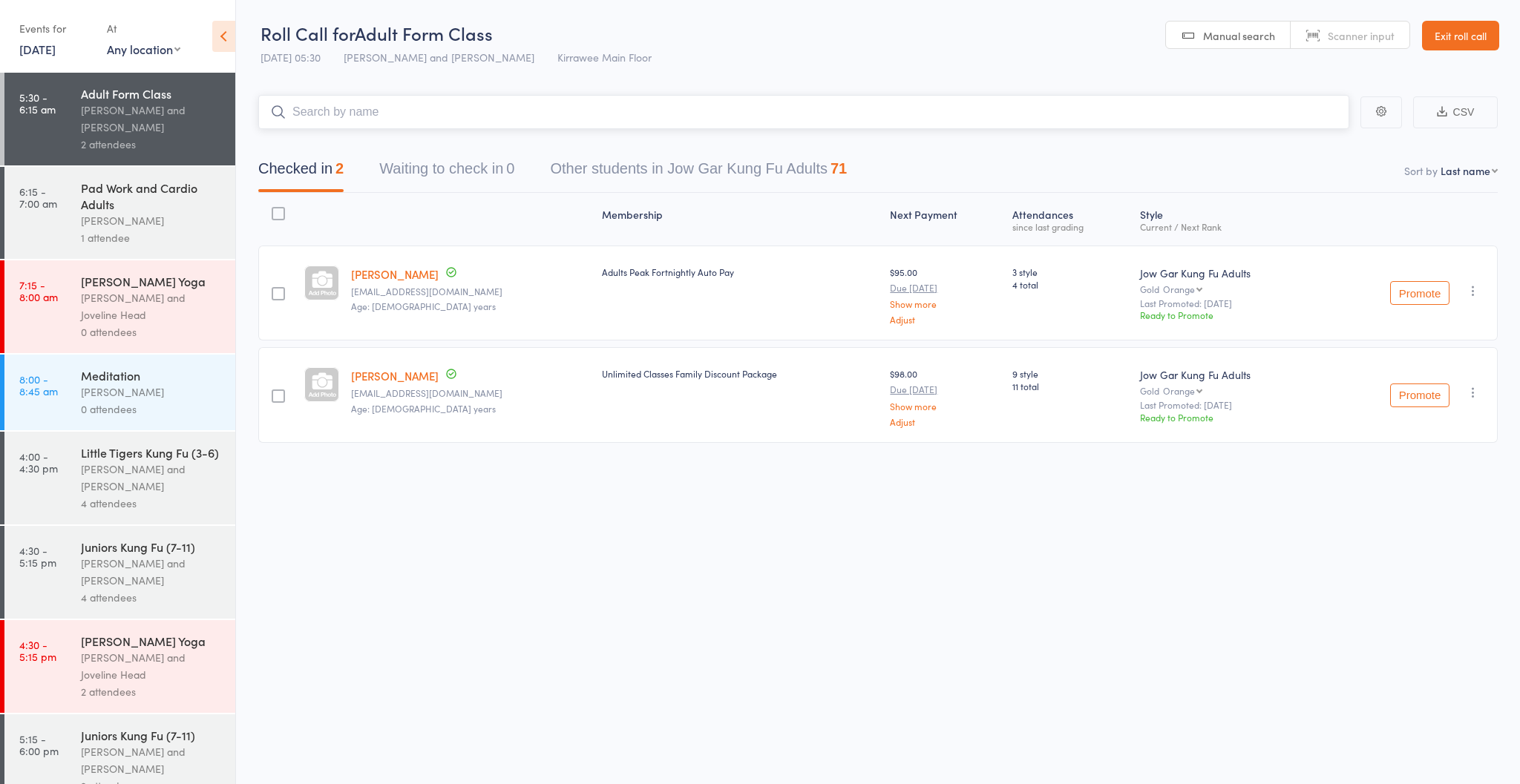
click at [408, 115] on input "search" at bounding box center [804, 111] width 1091 height 34
click at [468, 117] on input "search" at bounding box center [804, 111] width 1091 height 34
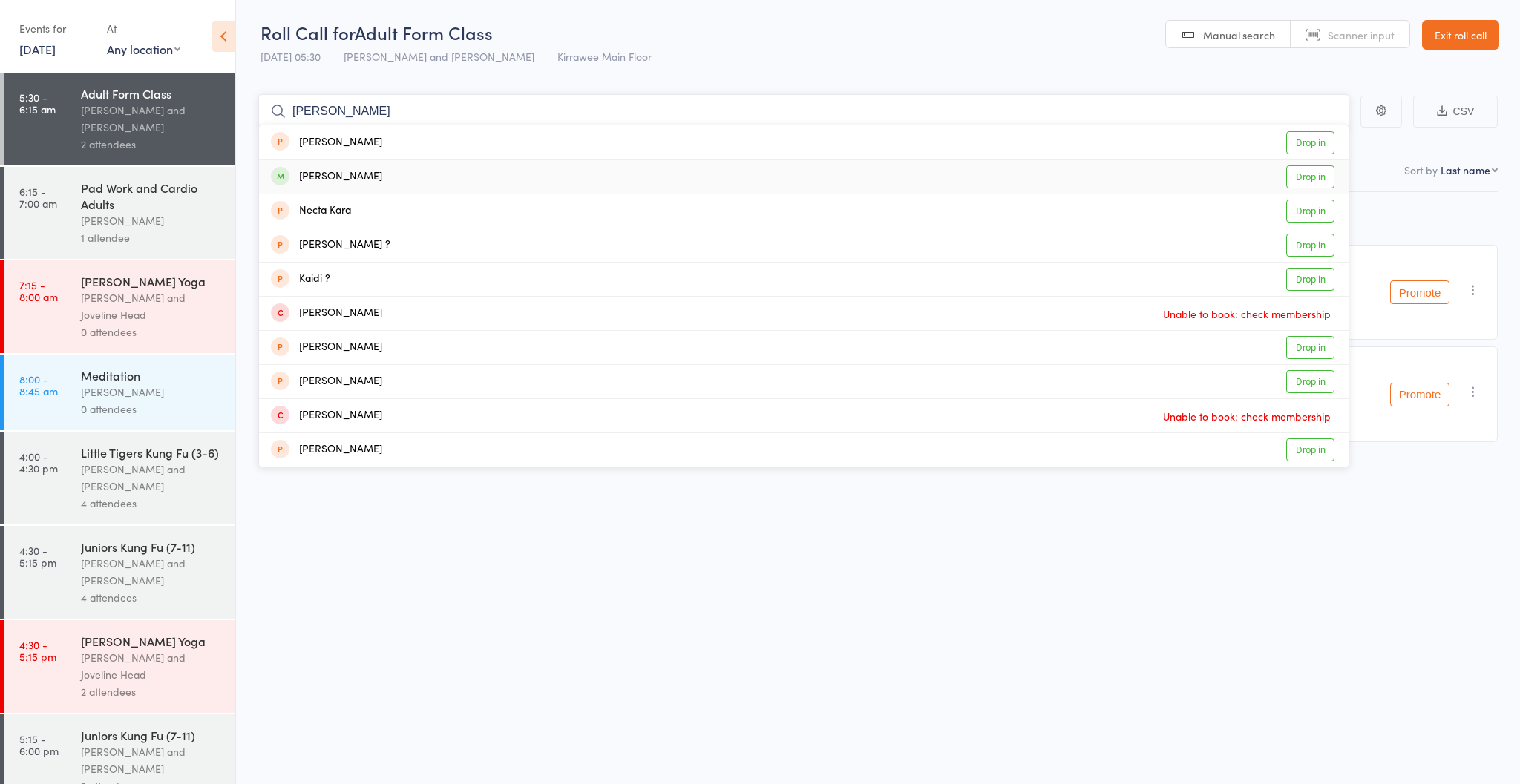
type input "[PERSON_NAME]"
click at [357, 170] on div "[PERSON_NAME]" at bounding box center [326, 177] width 111 height 17
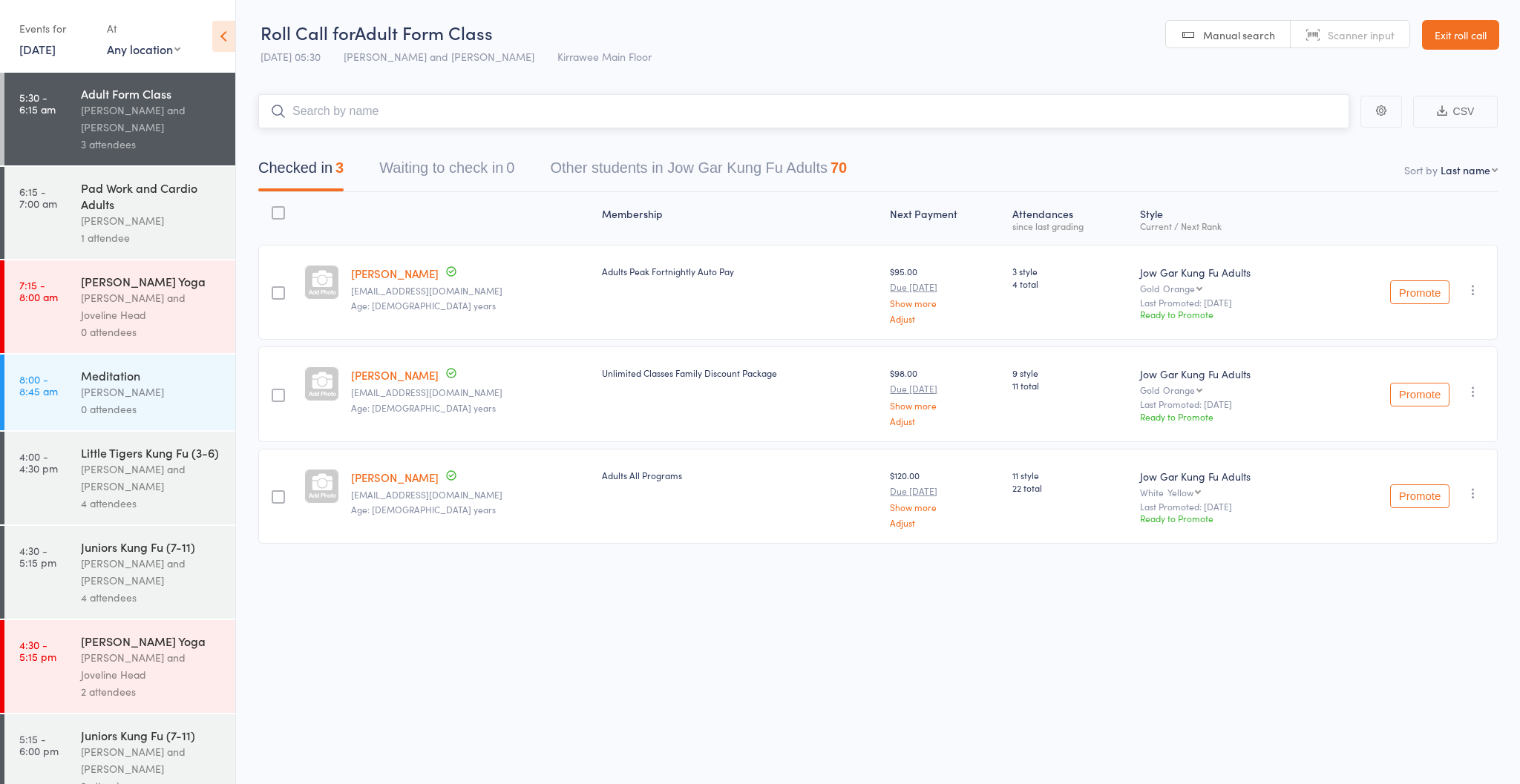
click at [376, 110] on input "search" at bounding box center [804, 111] width 1091 height 34
